Goal: Task Accomplishment & Management: Use online tool/utility

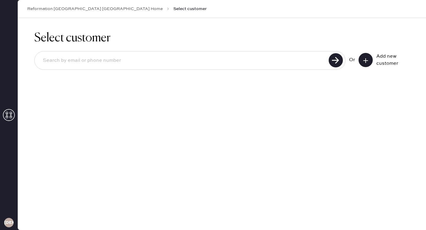
click at [128, 61] on input at bounding box center [182, 61] width 289 height 14
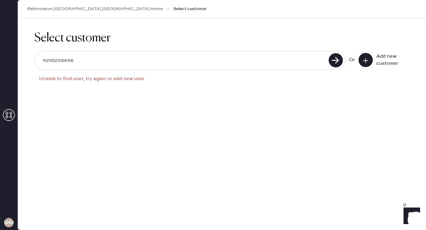
click at [52, 60] on input "9255226656" at bounding box center [182, 61] width 289 height 14
type input "925-5226656"
drag, startPoint x: 79, startPoint y: 61, endPoint x: 0, endPoint y: 54, distance: 79.0
click at [0, 54] on div "RGCCA Reformation [GEOGRAPHIC_DATA] [GEOGRAPHIC_DATA] Home Select customer Sele…" at bounding box center [213, 115] width 426 height 230
click at [73, 61] on input "[EMAIL_ADDRESS][DOMAIN_NAME]" at bounding box center [182, 61] width 289 height 14
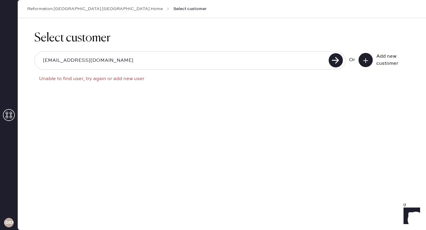
click at [70, 61] on input "[EMAIL_ADDRESS][DOMAIN_NAME]" at bounding box center [182, 61] width 289 height 14
type input "[EMAIL_ADDRESS][DOMAIN_NAME]"
drag, startPoint x: 117, startPoint y: 60, endPoint x: 0, endPoint y: 29, distance: 120.8
click at [0, 29] on div "RGCCA Reformation [GEOGRAPHIC_DATA] [GEOGRAPHIC_DATA] Home Select customer Sele…" at bounding box center [213, 115] width 426 height 230
